Goal: Complete application form

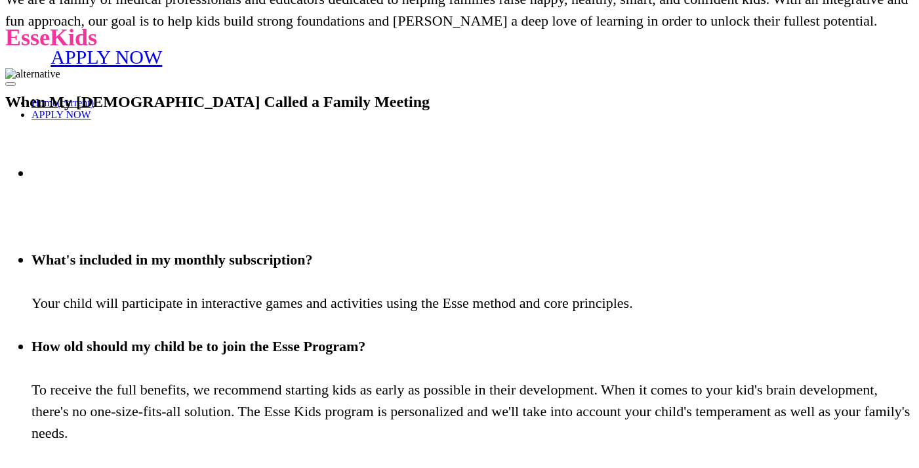
click at [192, 113] on link "APPLY NOW" at bounding box center [106, 57] width 203 height 113
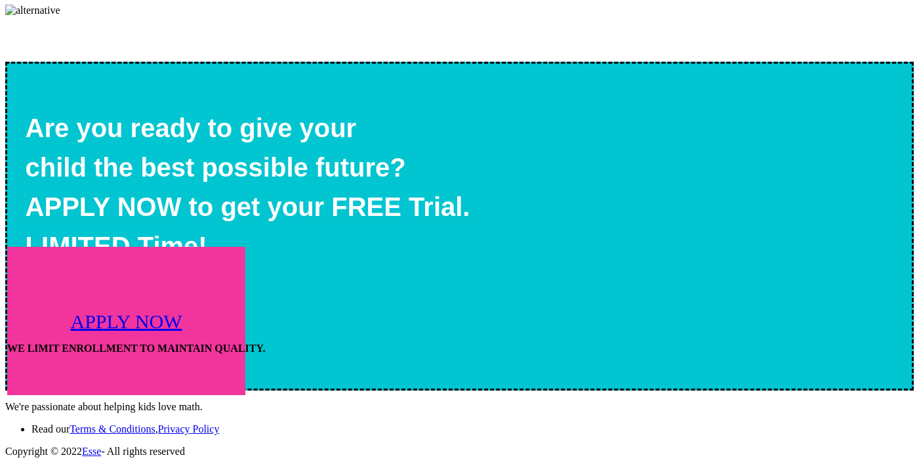
scroll to position [3904, 0]
click at [245, 247] on link "APPLY NOW" at bounding box center [126, 321] width 238 height 148
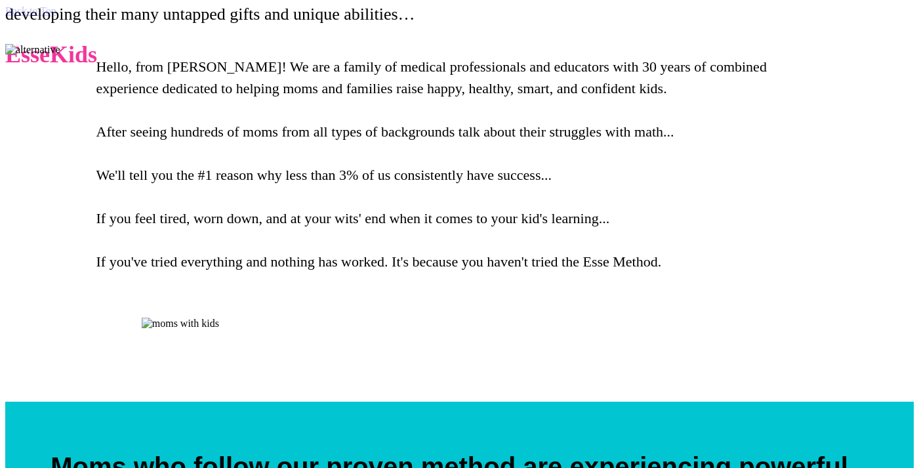
scroll to position [3904, 0]
